Goal: Transaction & Acquisition: Obtain resource

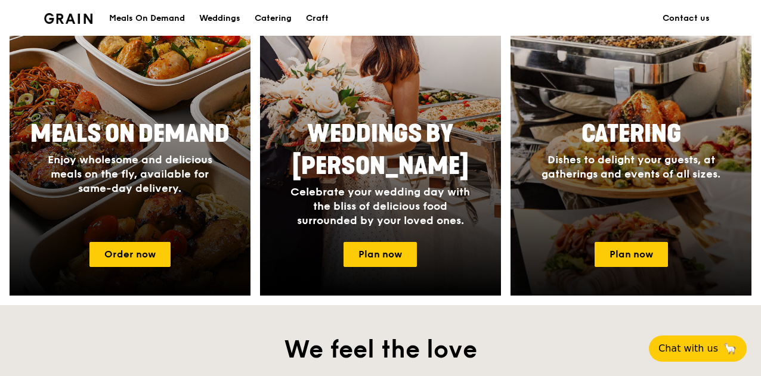
scroll to position [537, 0]
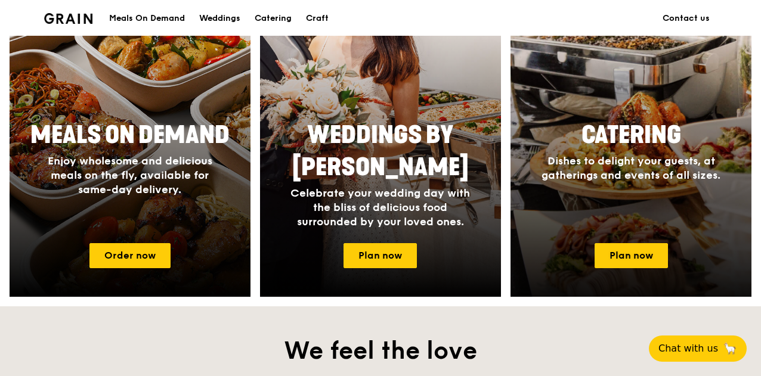
click at [650, 137] on span "Catering" at bounding box center [631, 135] width 100 height 29
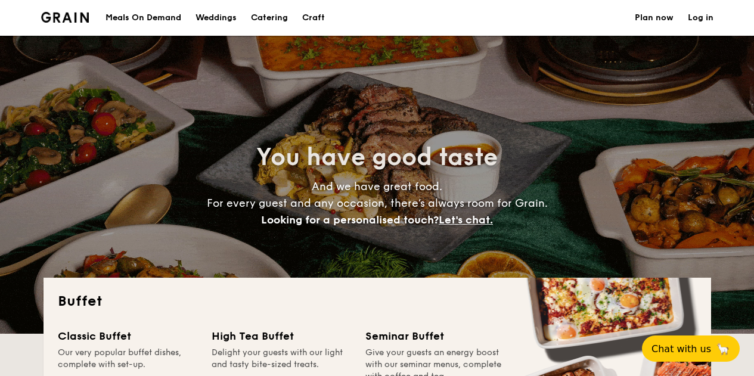
select select
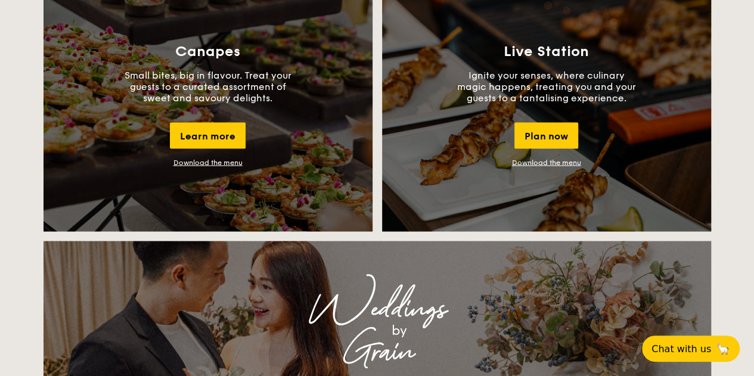
scroll to position [1073, 0]
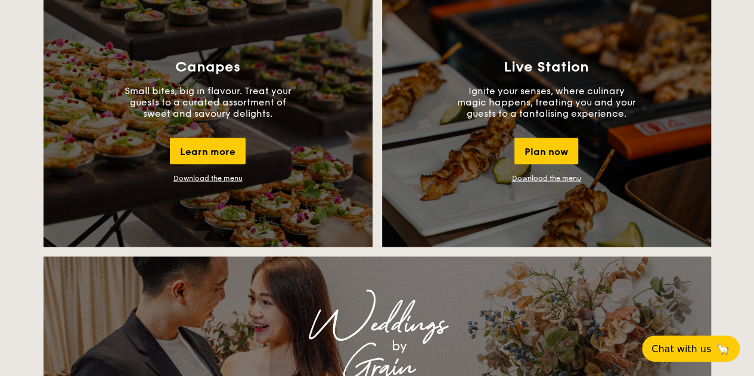
click at [228, 176] on link "Download the menu" at bounding box center [207, 177] width 69 height 8
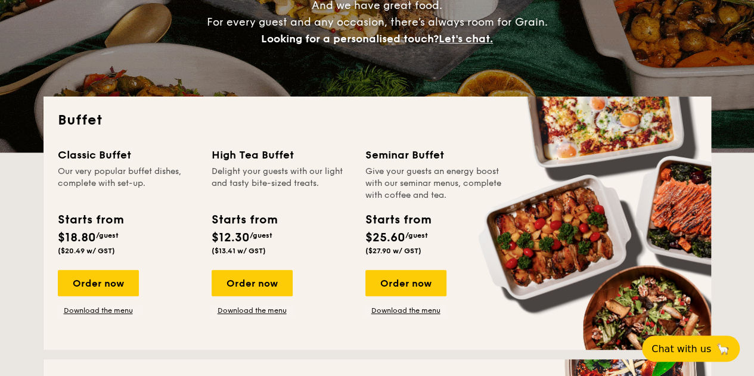
scroll to position [179, 0]
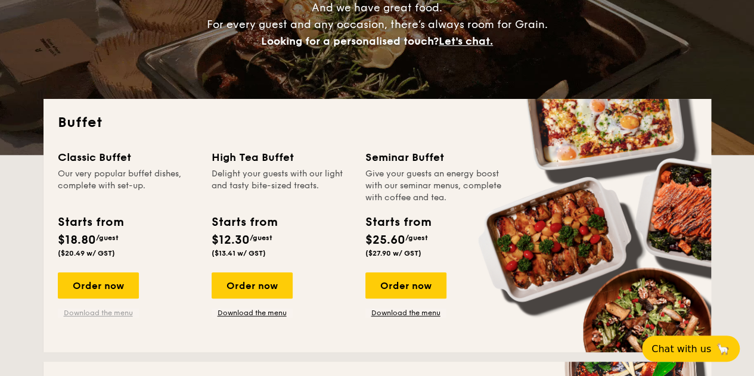
click at [117, 313] on link "Download the menu" at bounding box center [98, 313] width 81 height 10
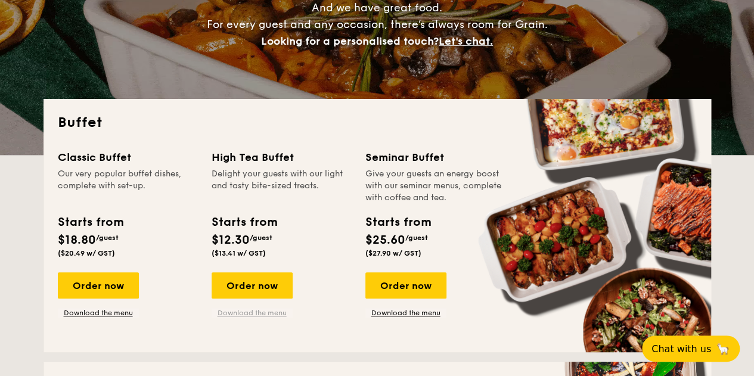
click at [266, 309] on link "Download the menu" at bounding box center [252, 313] width 81 height 10
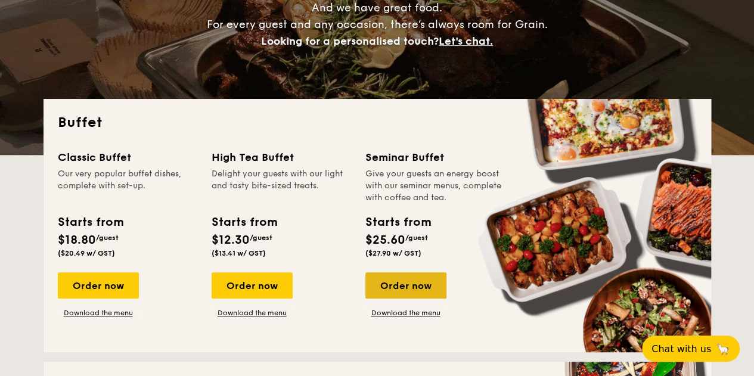
click at [414, 287] on div "Order now" at bounding box center [405, 285] width 81 height 26
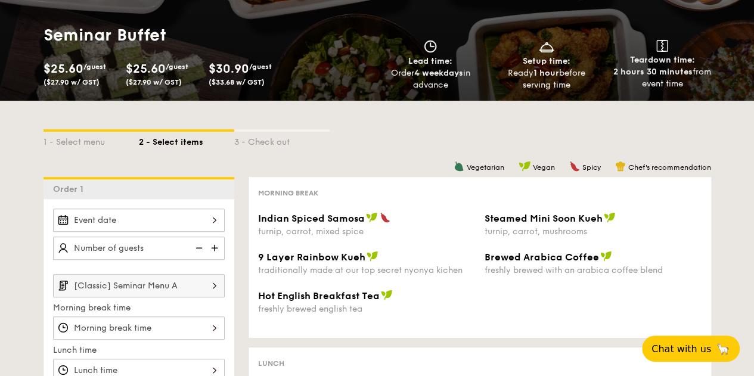
scroll to position [119, 0]
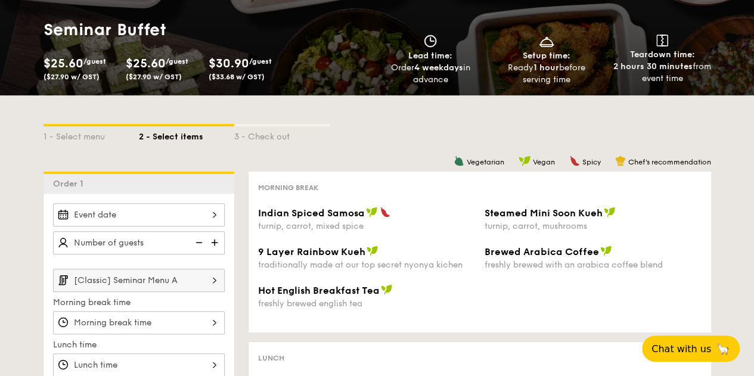
select select
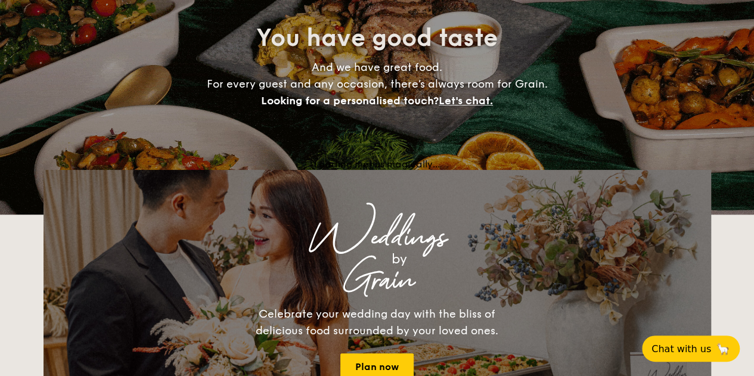
scroll to position [179, 0]
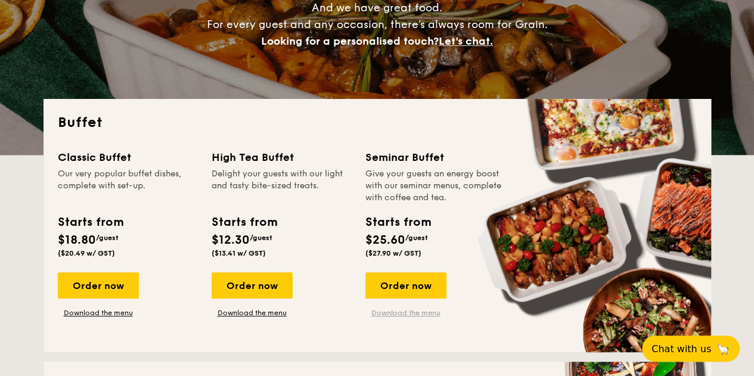
click at [402, 312] on link "Download the menu" at bounding box center [405, 313] width 81 height 10
